Goal: Communication & Community: Share content

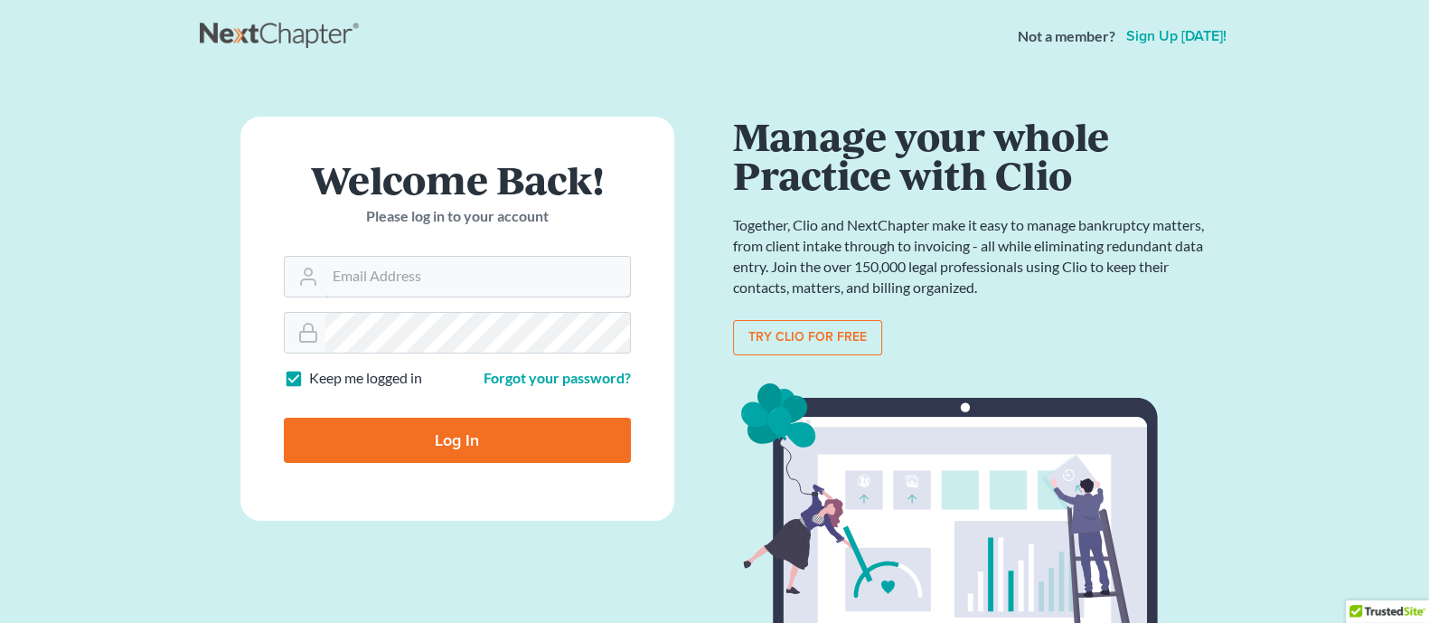
type input "[EMAIL_ADDRESS][DOMAIN_NAME]"
type input "Thinking..."
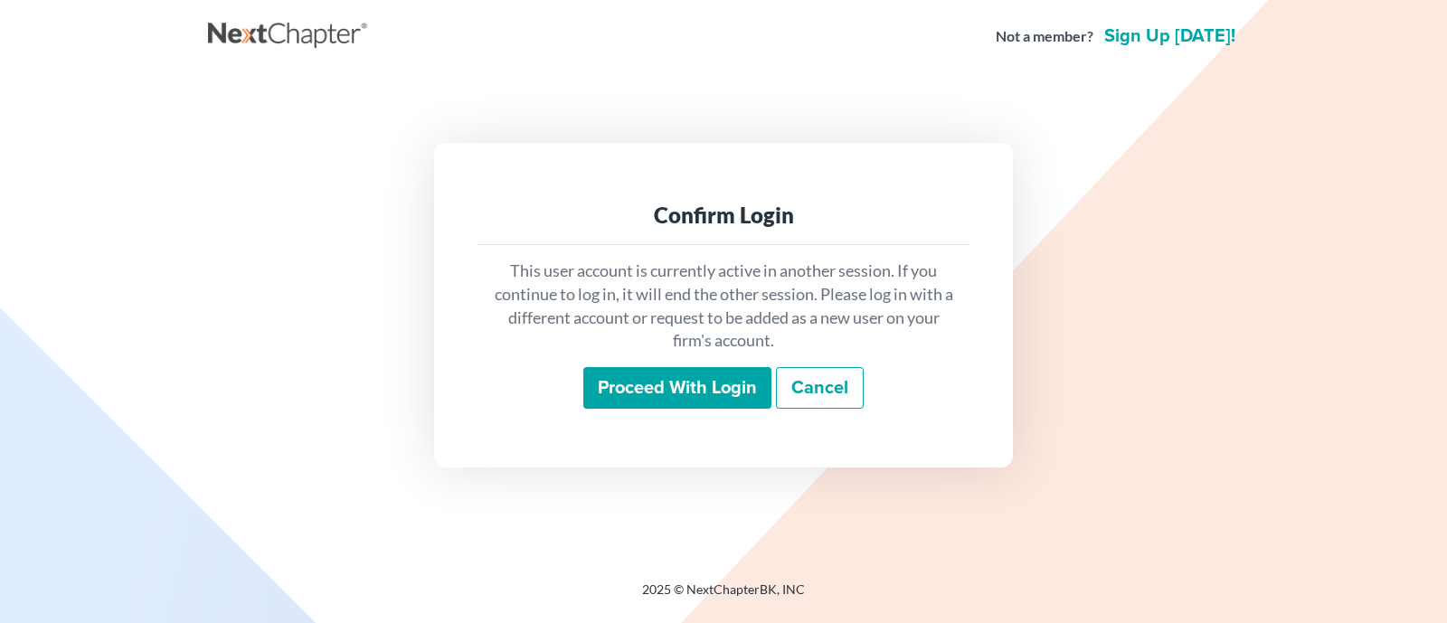
click at [679, 385] on input "Proceed with login" at bounding box center [677, 388] width 188 height 42
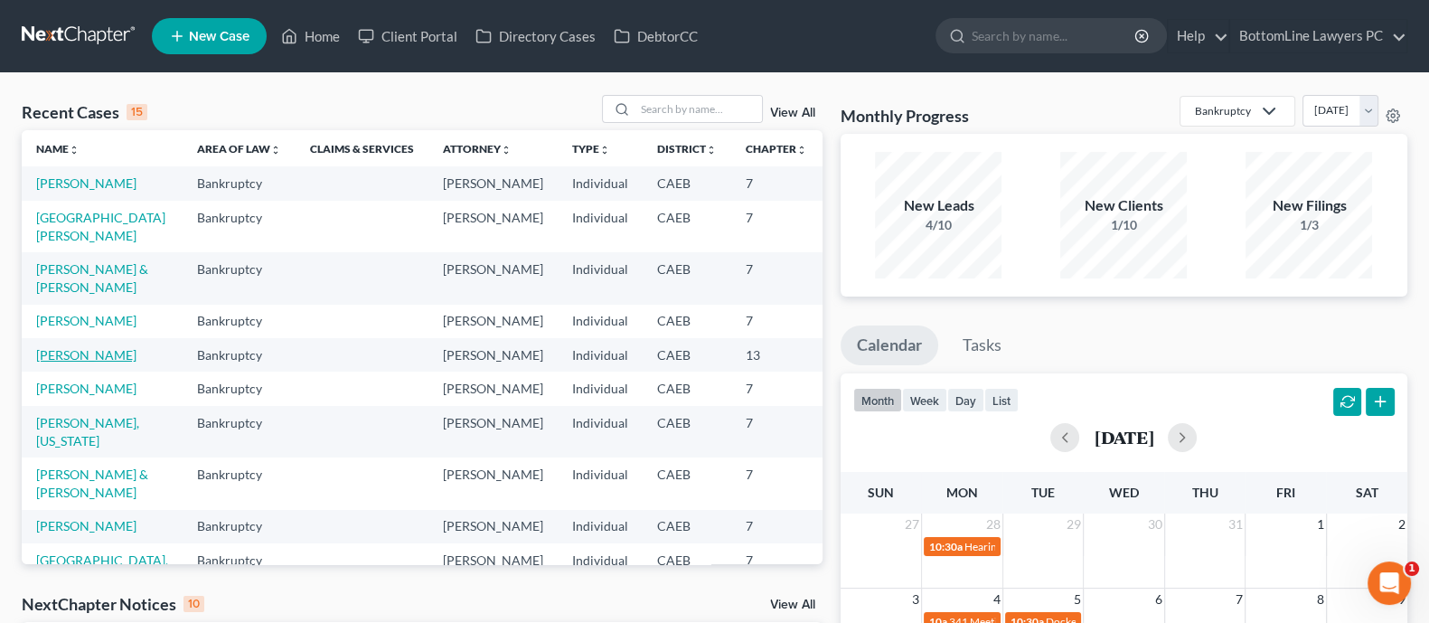
click at [64, 363] on link "[PERSON_NAME]" at bounding box center [86, 354] width 100 height 15
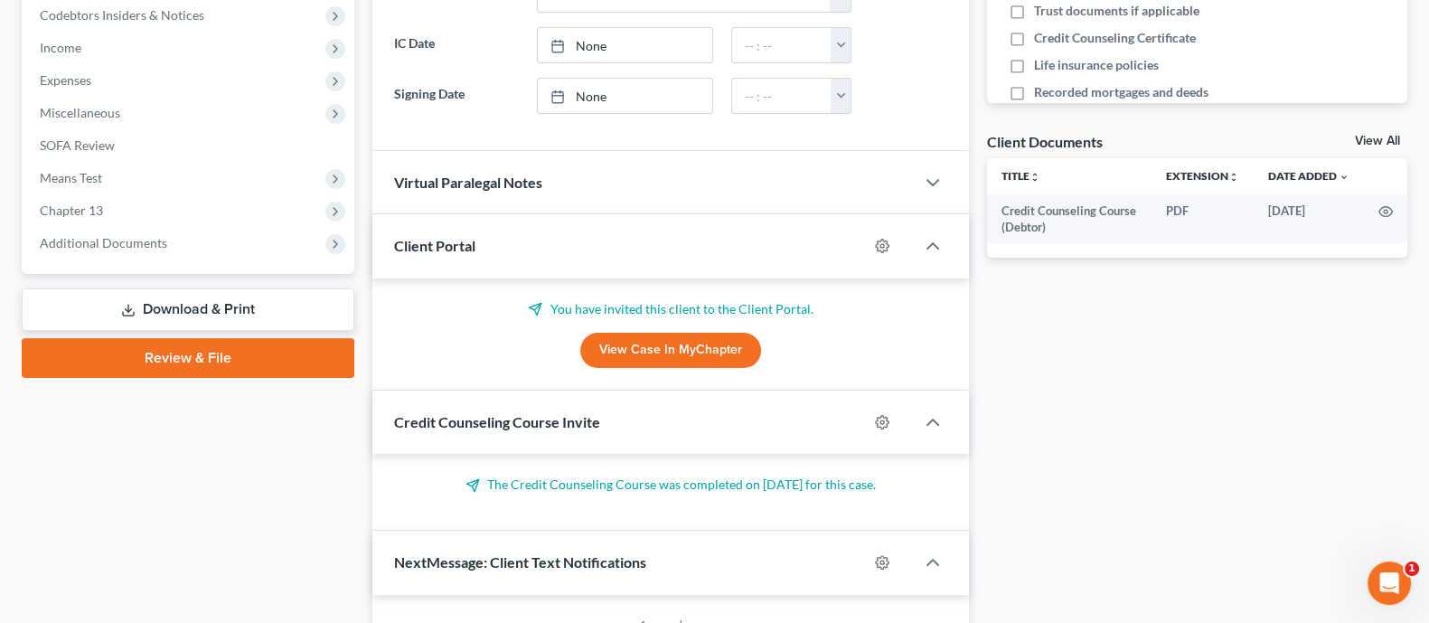
scroll to position [617, 0]
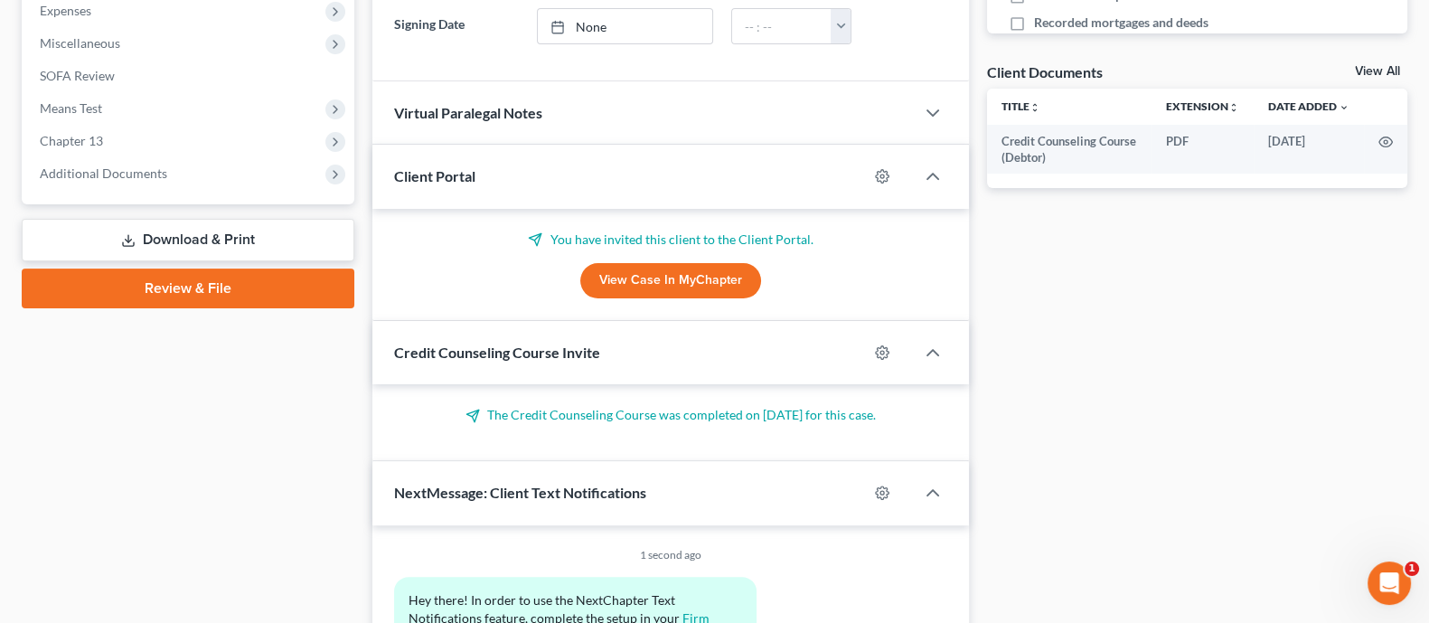
click at [617, 232] on p "You have invited this client to the Client Portal." at bounding box center [670, 240] width 552 height 18
click at [548, 234] on p "You have invited this client to the Client Portal." at bounding box center [670, 240] width 552 height 18
click at [533, 235] on icon at bounding box center [535, 239] width 14 height 14
